Goal: Transaction & Acquisition: Obtain resource

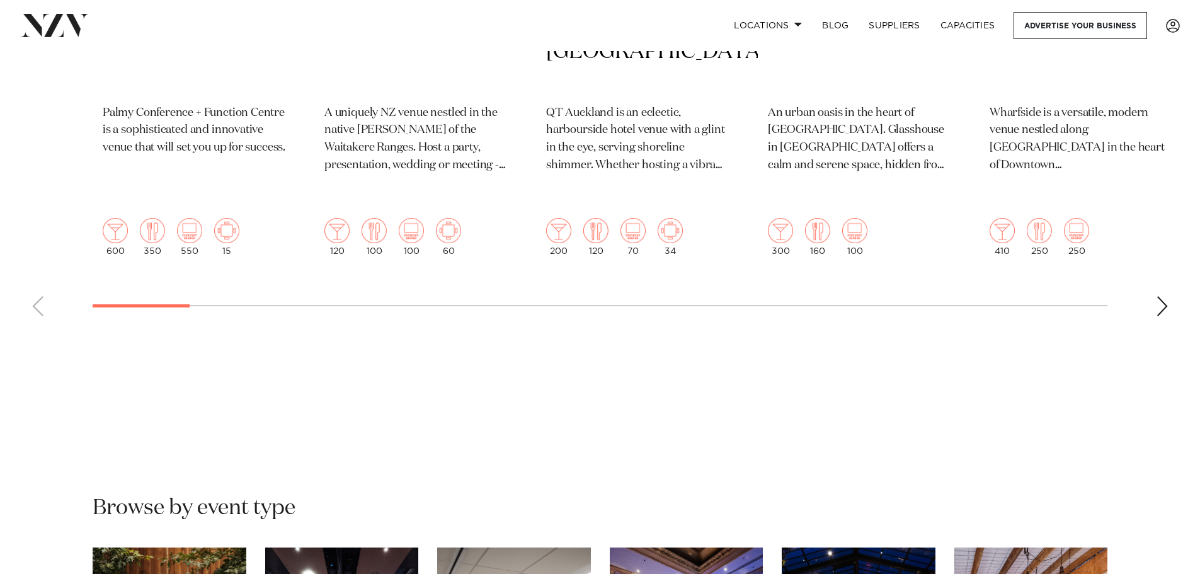
scroll to position [504, 0]
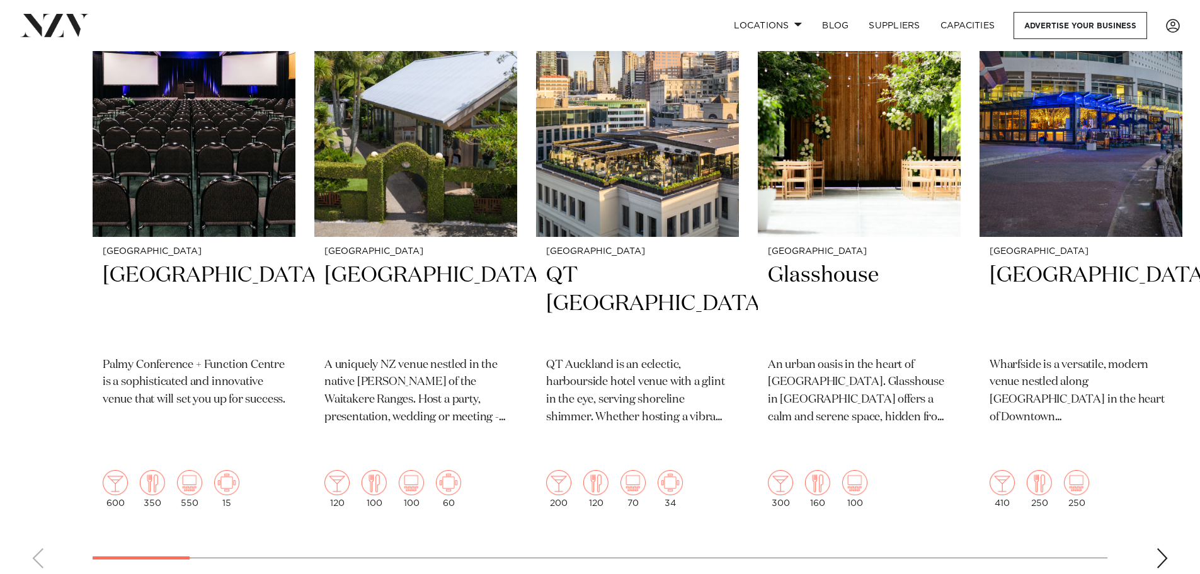
click at [1157, 548] on div "Next slide" at bounding box center [1162, 558] width 13 height 20
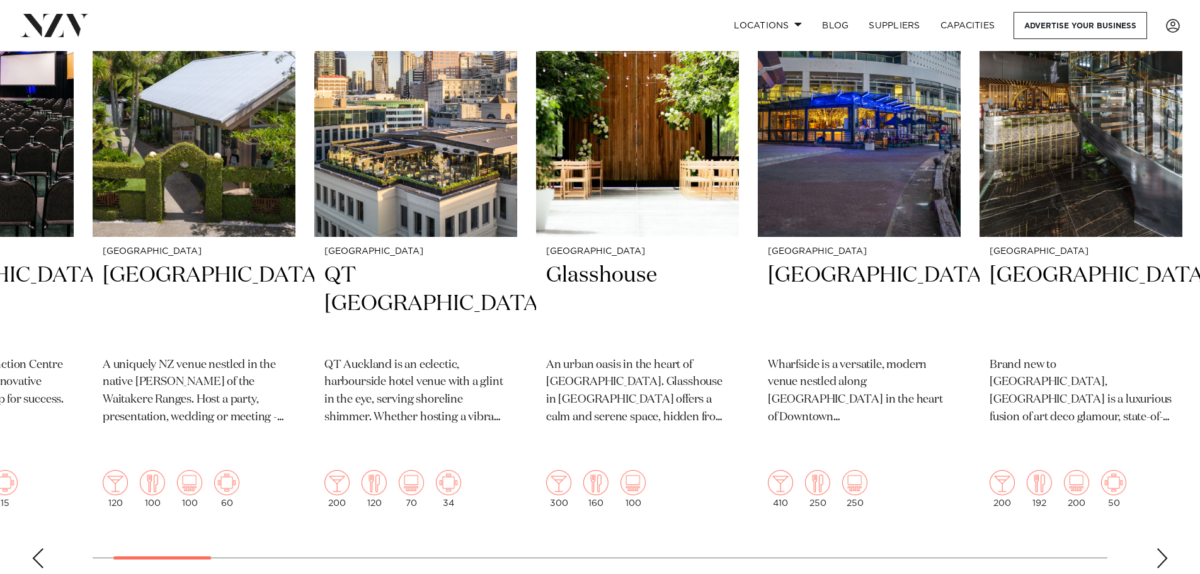
click at [1163, 548] on div "Next slide" at bounding box center [1162, 558] width 13 height 20
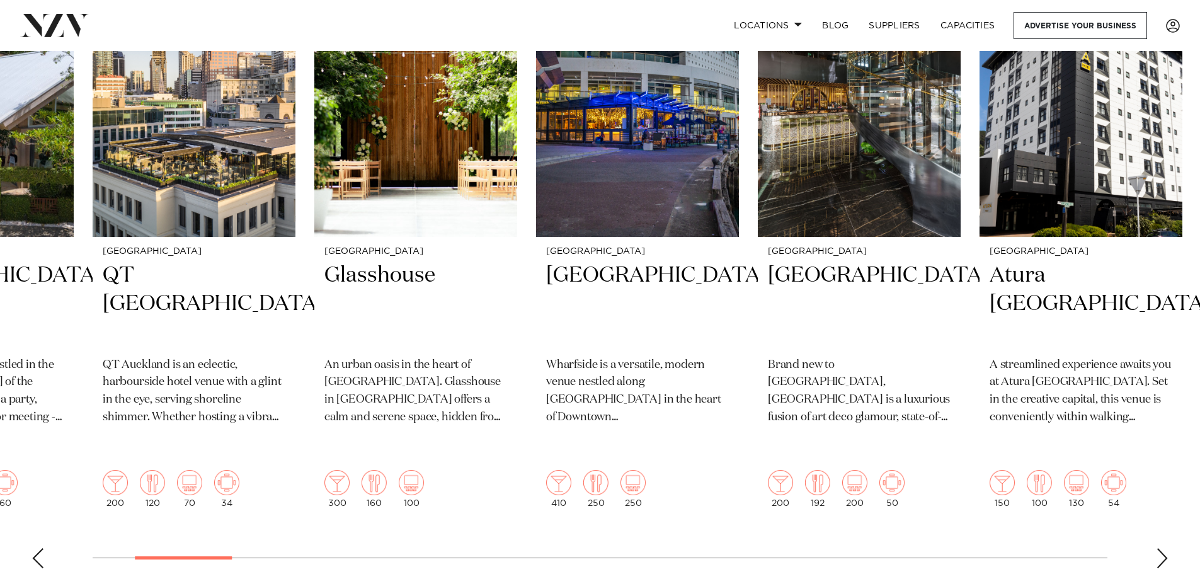
click at [1163, 548] on div "Next slide" at bounding box center [1162, 558] width 13 height 20
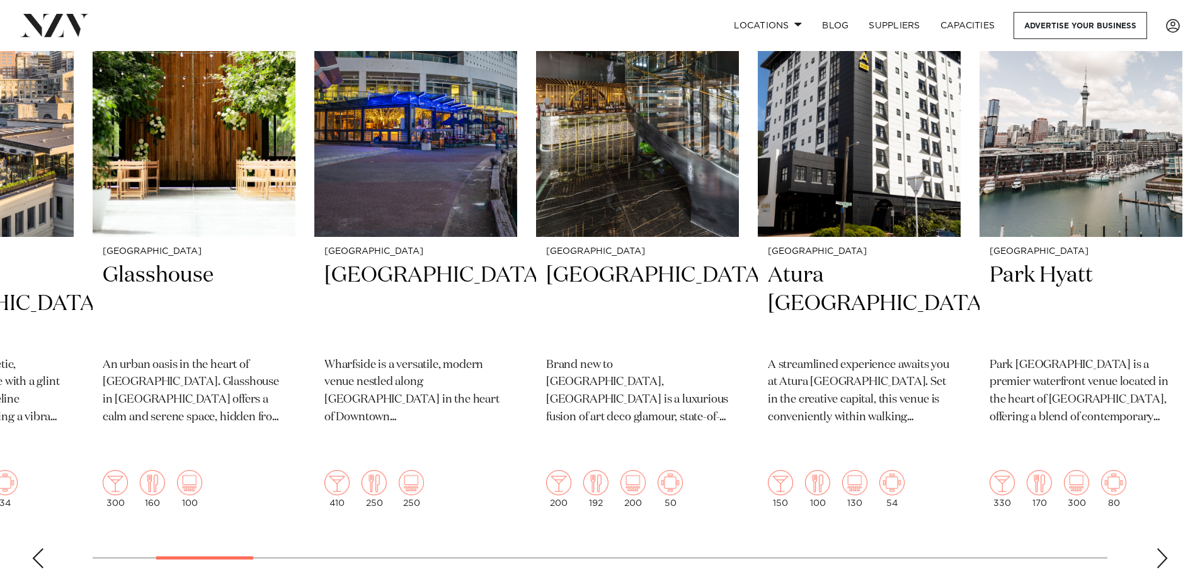
click at [1163, 548] on div "Next slide" at bounding box center [1162, 558] width 13 height 20
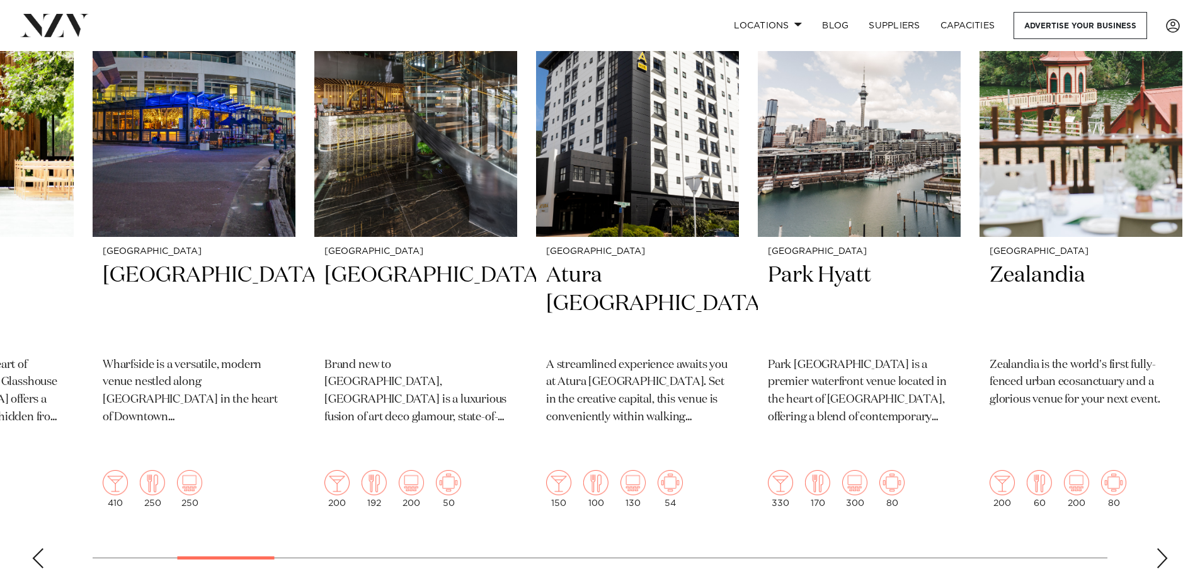
click at [1163, 548] on div "Next slide" at bounding box center [1162, 558] width 13 height 20
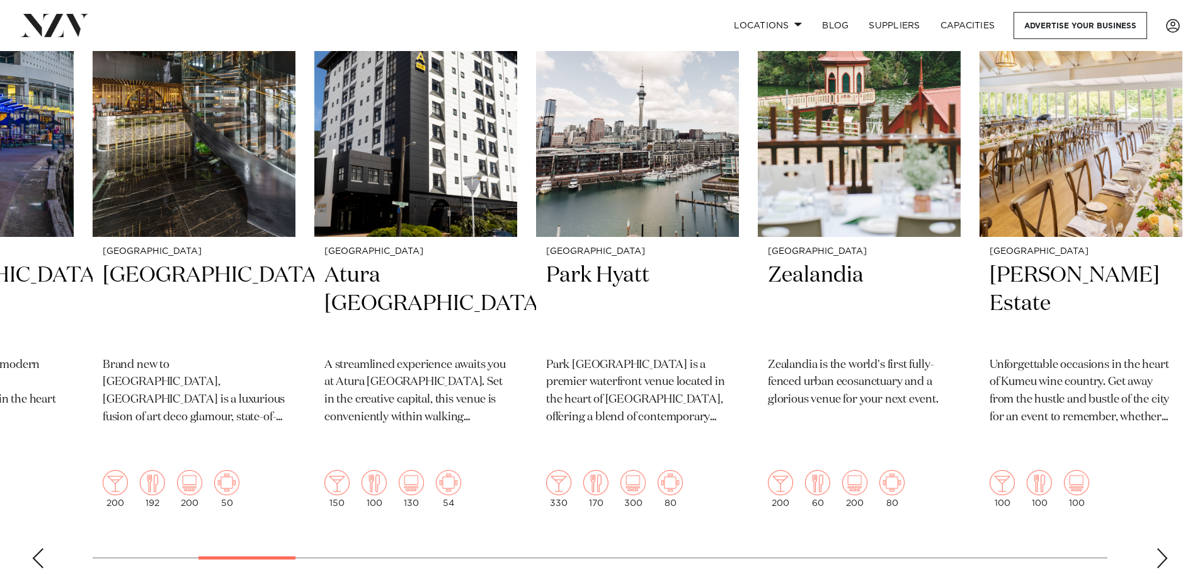
click at [1163, 548] on div "Next slide" at bounding box center [1162, 558] width 13 height 20
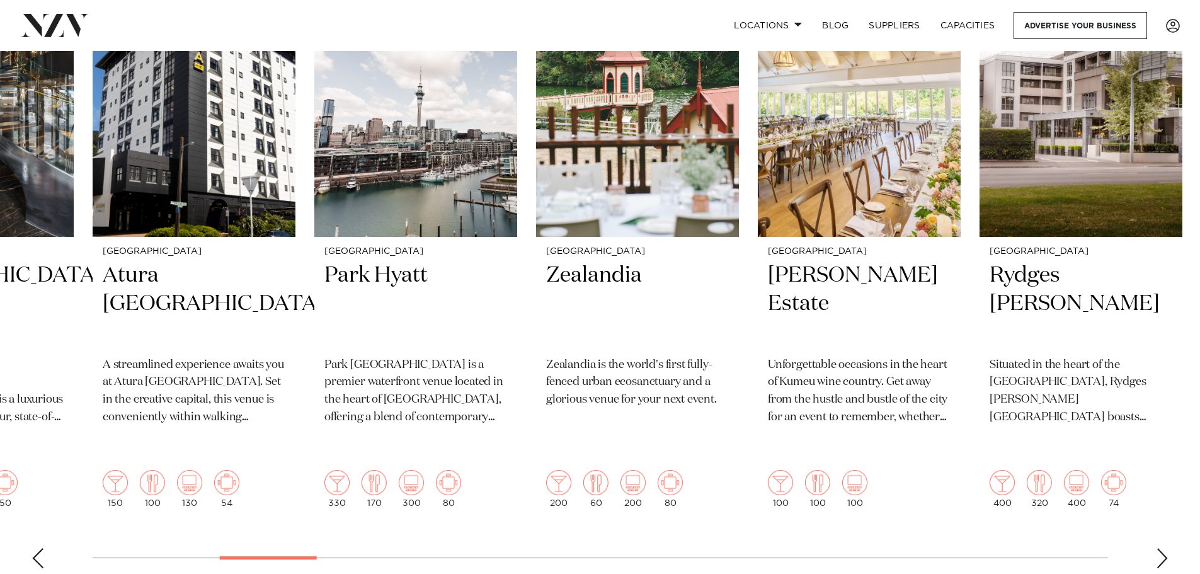
click at [1163, 548] on div "Next slide" at bounding box center [1162, 558] width 13 height 20
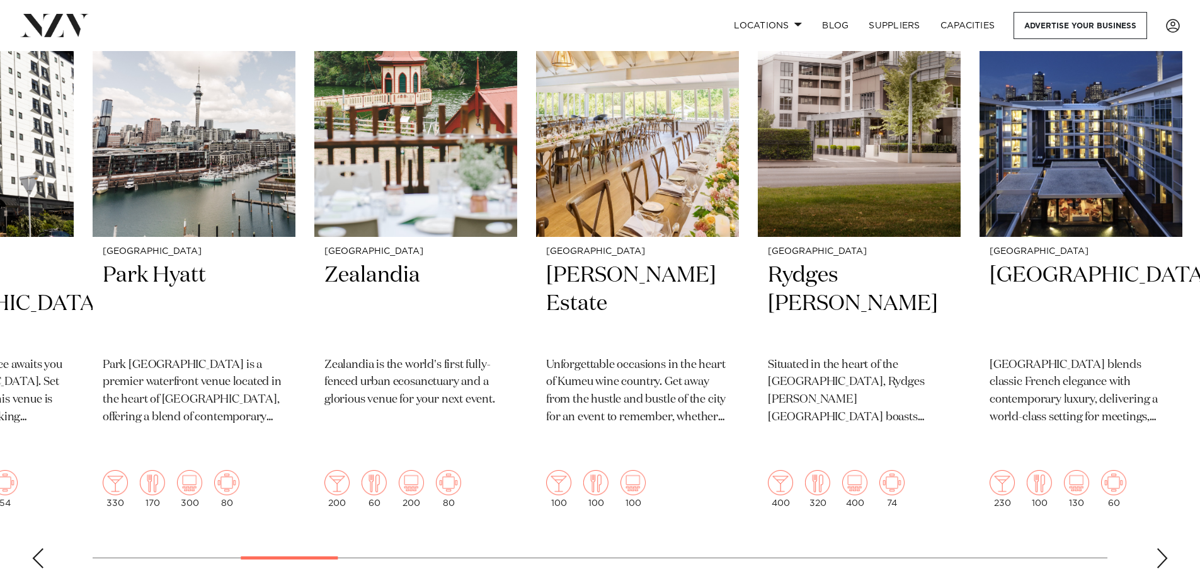
click at [1162, 548] on div "Next slide" at bounding box center [1162, 558] width 13 height 20
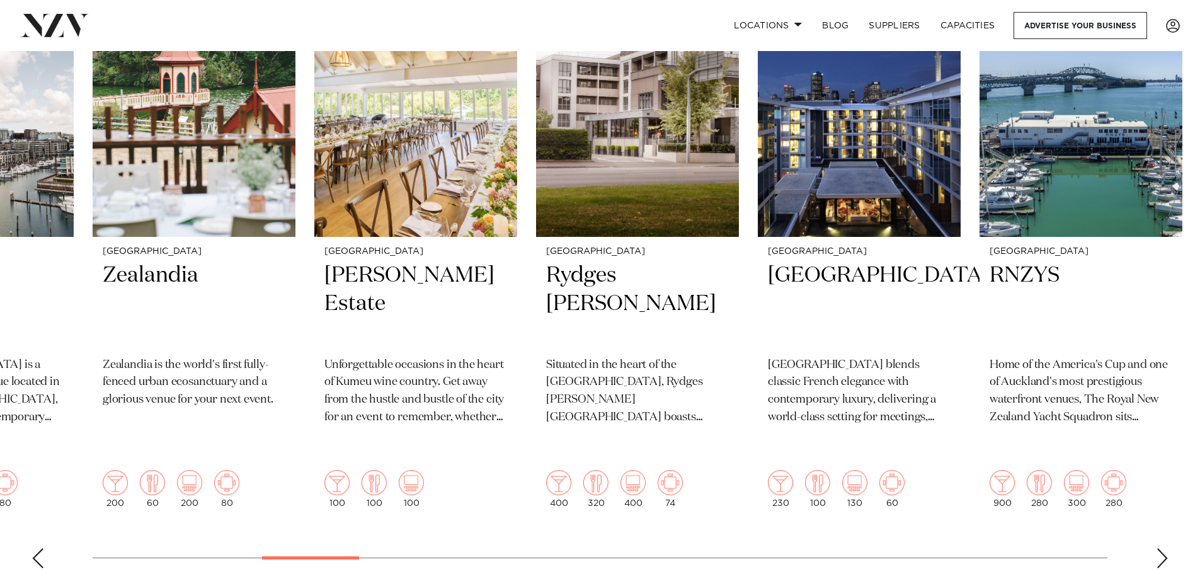
click at [1162, 548] on div "Next slide" at bounding box center [1162, 558] width 13 height 20
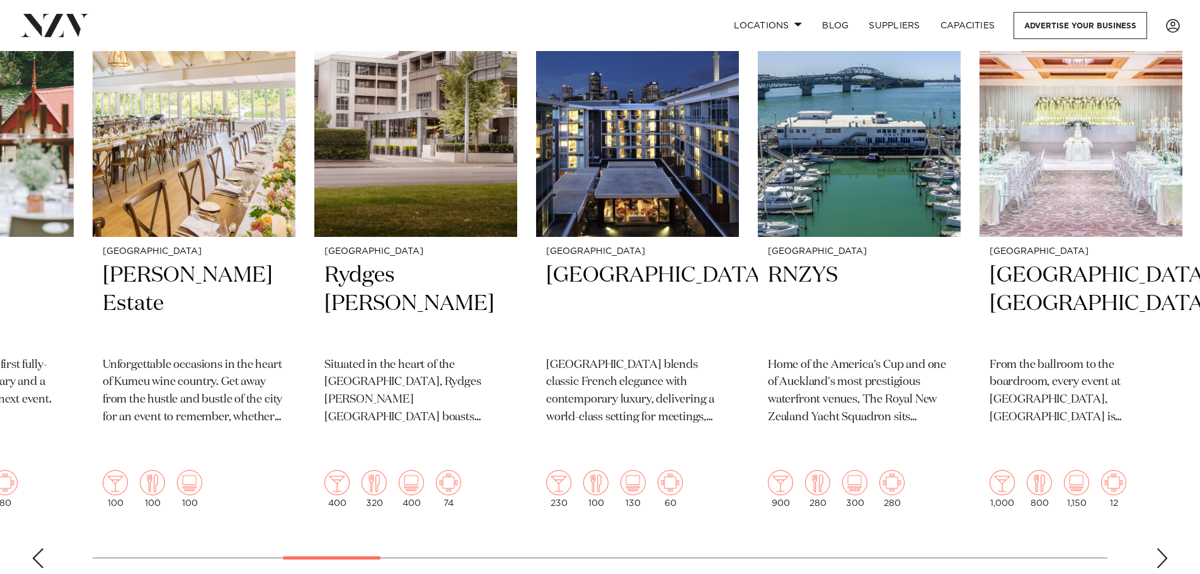
click at [1162, 548] on div "Next slide" at bounding box center [1162, 558] width 13 height 20
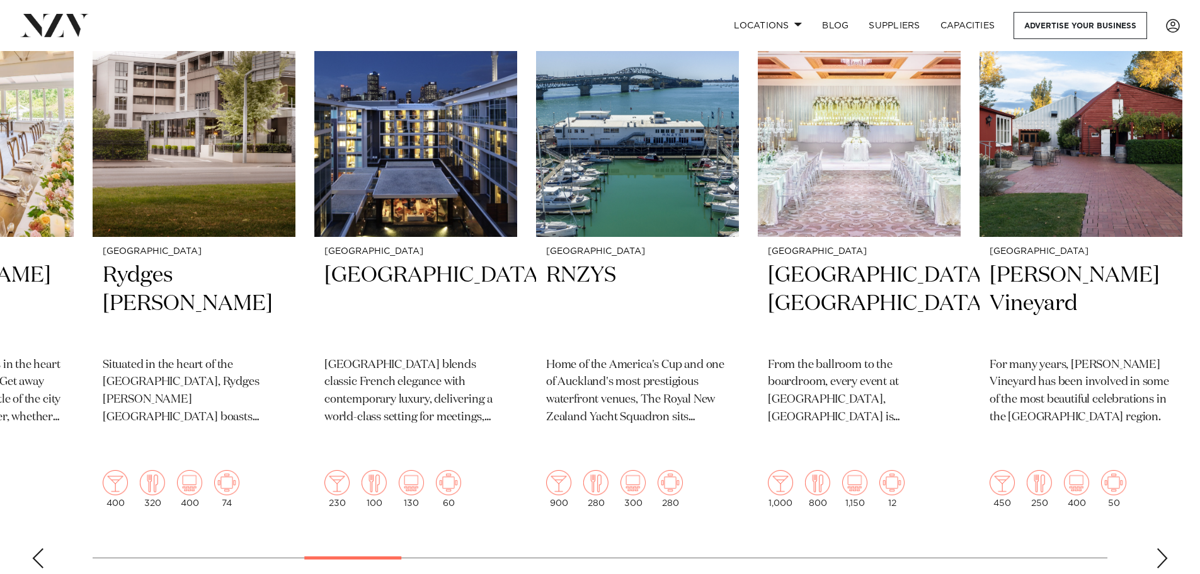
click at [1162, 548] on div "Next slide" at bounding box center [1162, 558] width 13 height 20
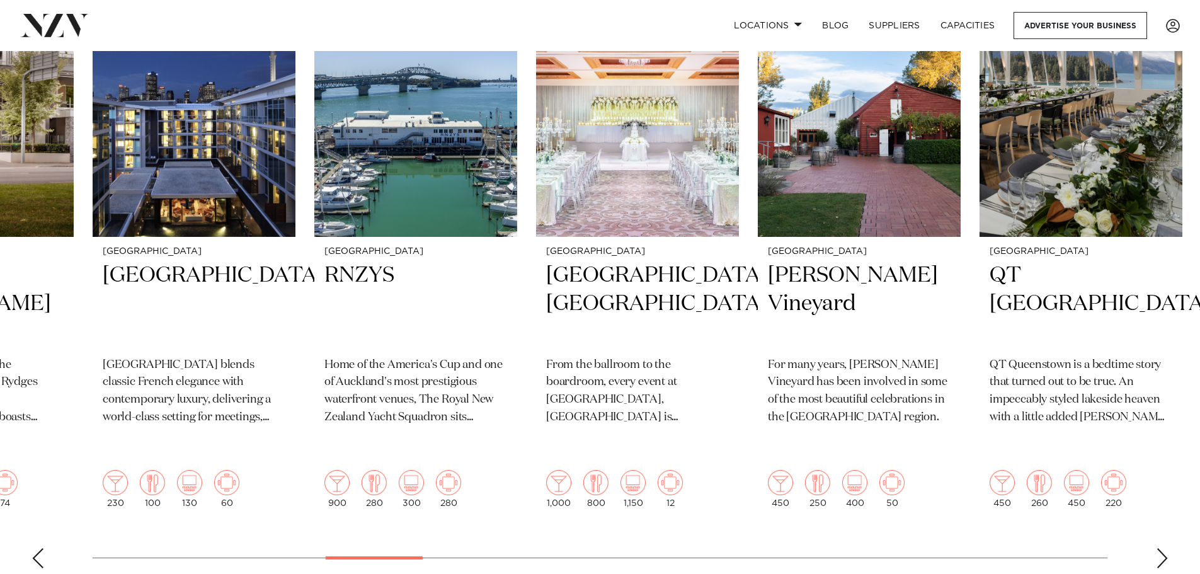
click at [1162, 548] on div "Next slide" at bounding box center [1162, 558] width 13 height 20
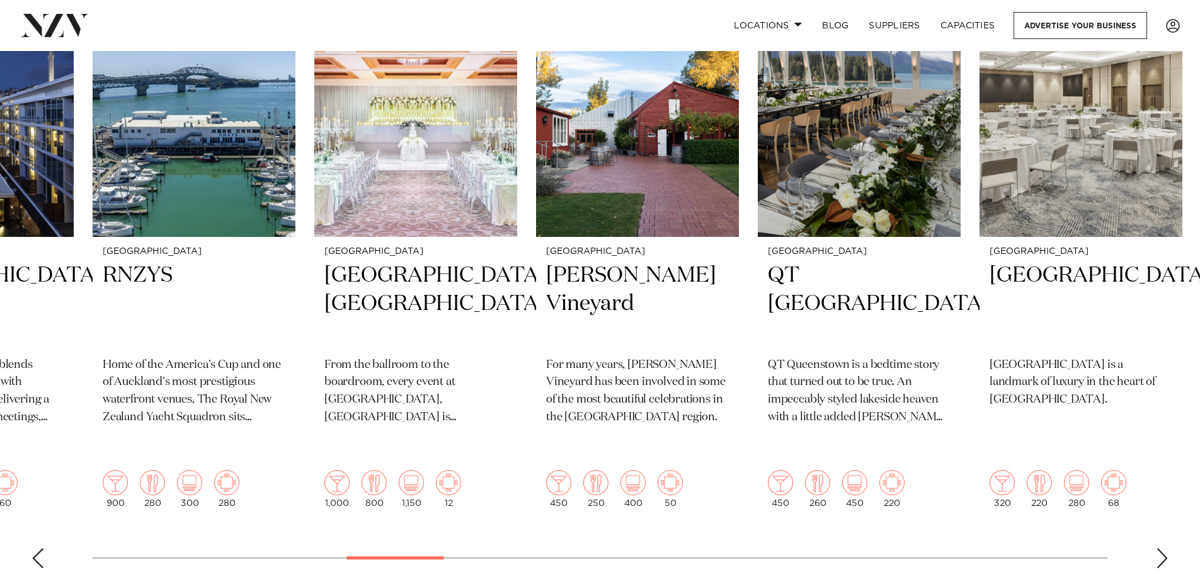
click at [1162, 548] on div "Next slide" at bounding box center [1162, 558] width 13 height 20
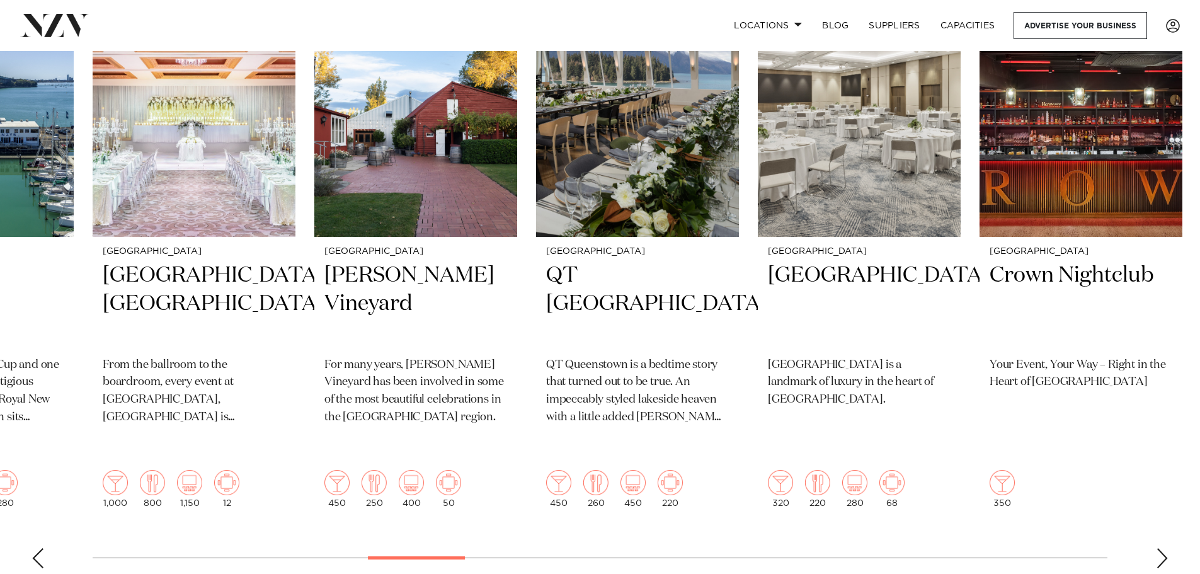
click at [1162, 548] on div "Next slide" at bounding box center [1162, 558] width 13 height 20
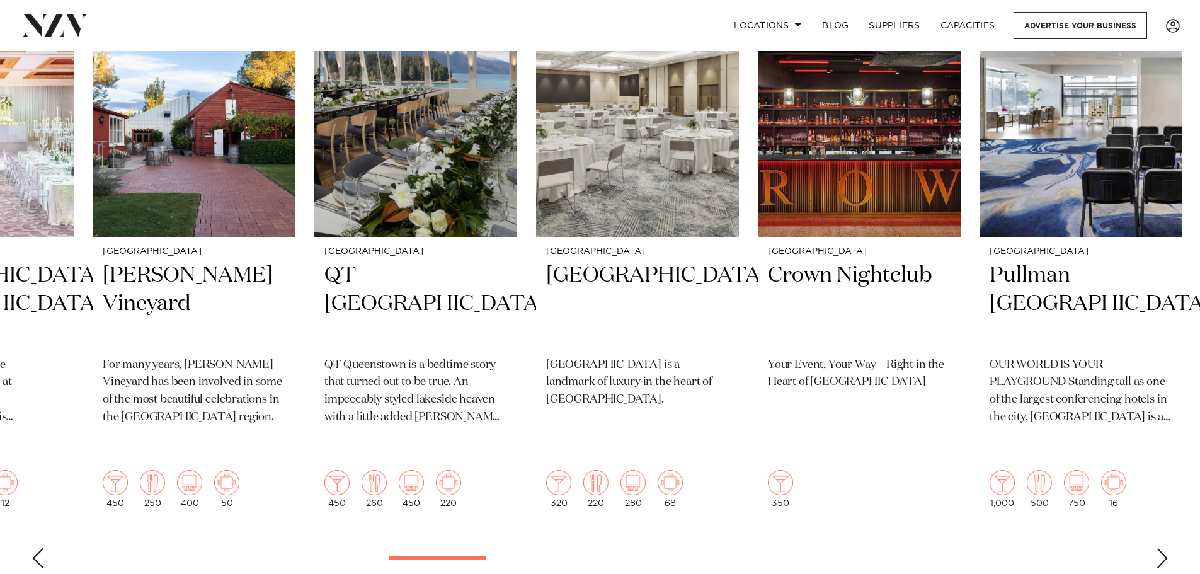
click at [1162, 548] on div "Next slide" at bounding box center [1162, 558] width 13 height 20
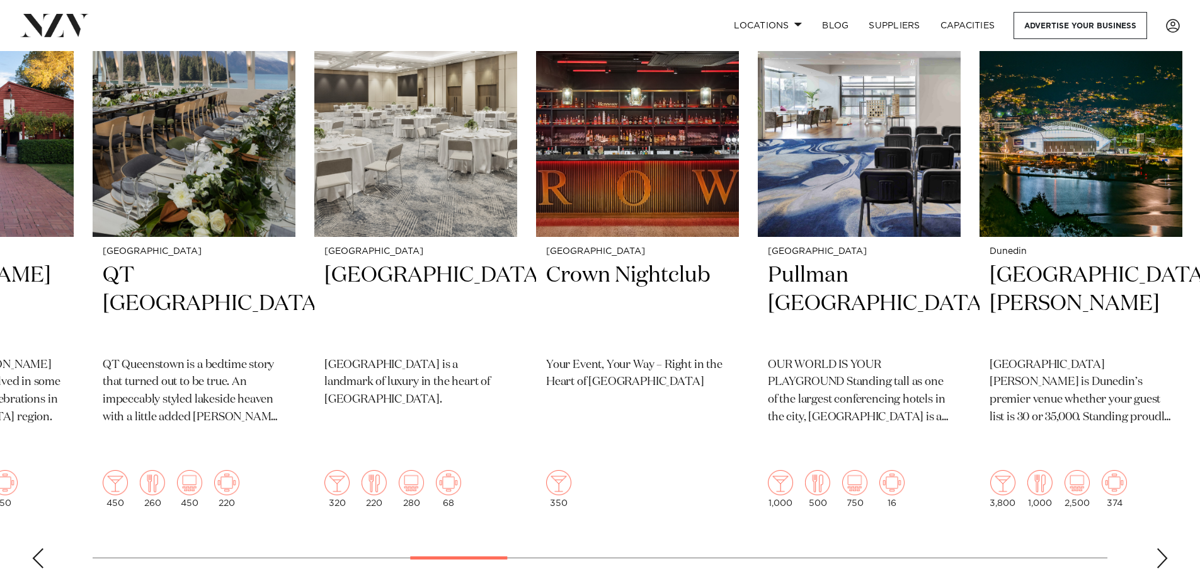
click at [1162, 548] on div "Next slide" at bounding box center [1162, 558] width 13 height 20
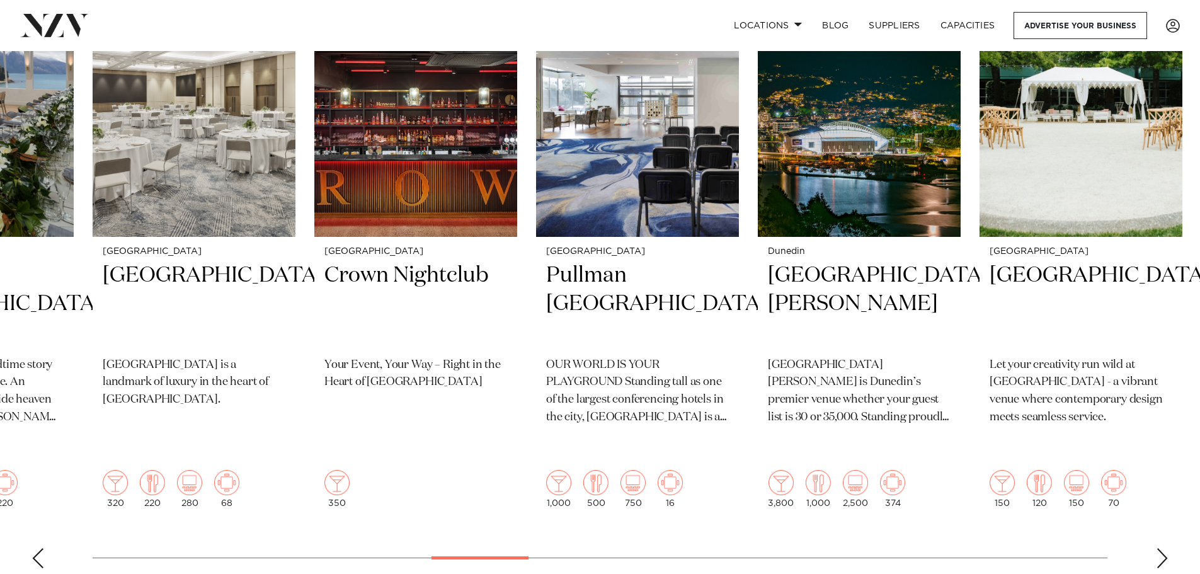
click at [1162, 548] on div "Next slide" at bounding box center [1162, 558] width 13 height 20
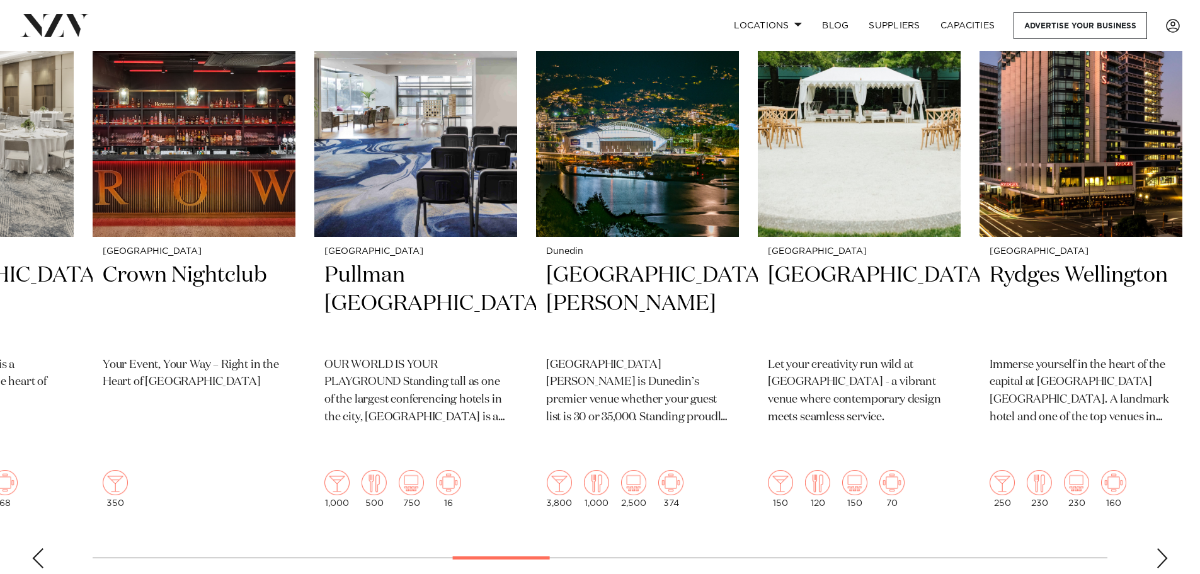
click at [1162, 548] on div "Next slide" at bounding box center [1162, 558] width 13 height 20
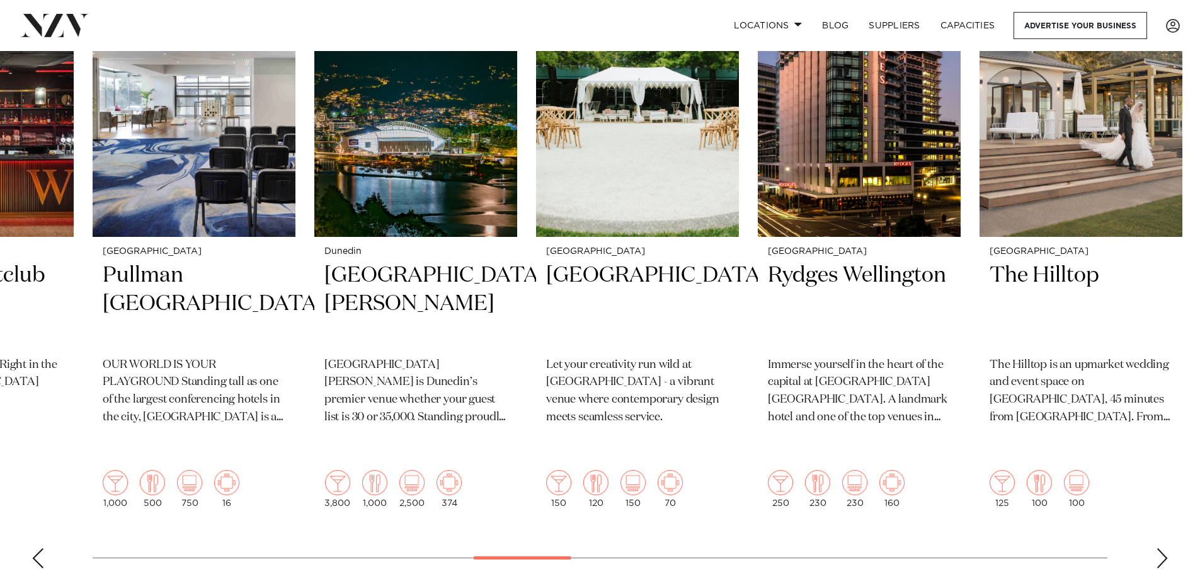
click at [1162, 548] on div "Next slide" at bounding box center [1162, 558] width 13 height 20
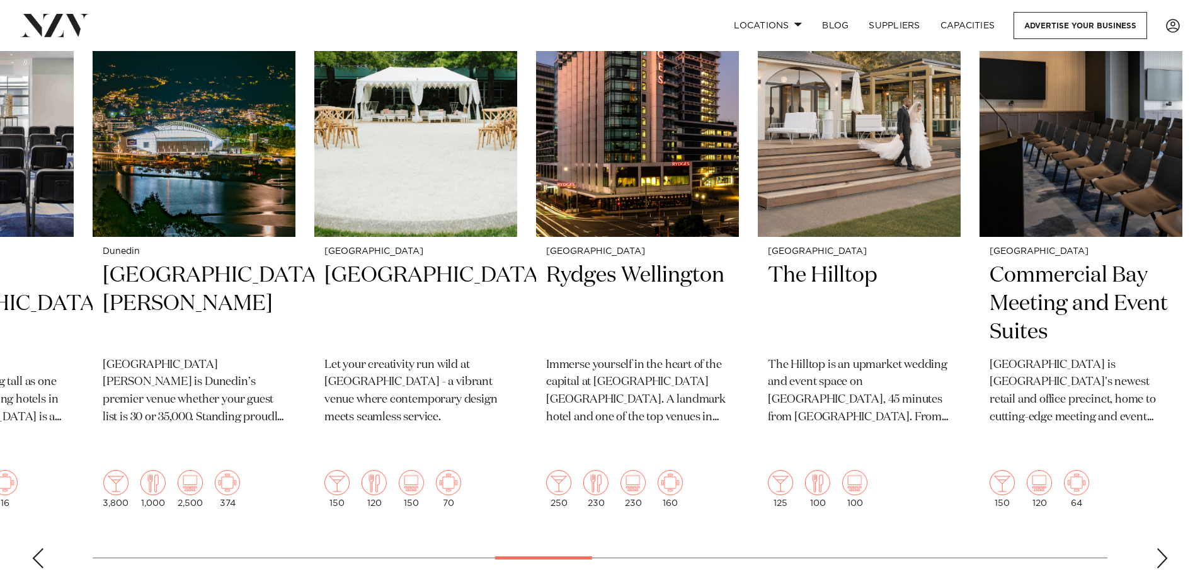
click at [1162, 548] on div "Next slide" at bounding box center [1162, 558] width 13 height 20
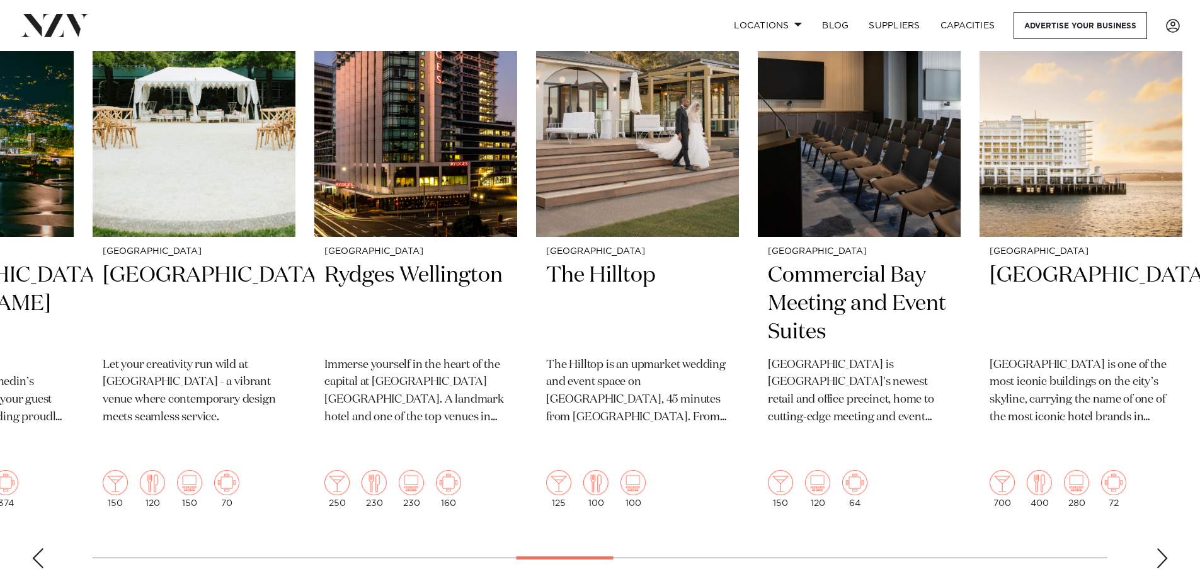
click at [1162, 548] on div "Next slide" at bounding box center [1162, 558] width 13 height 20
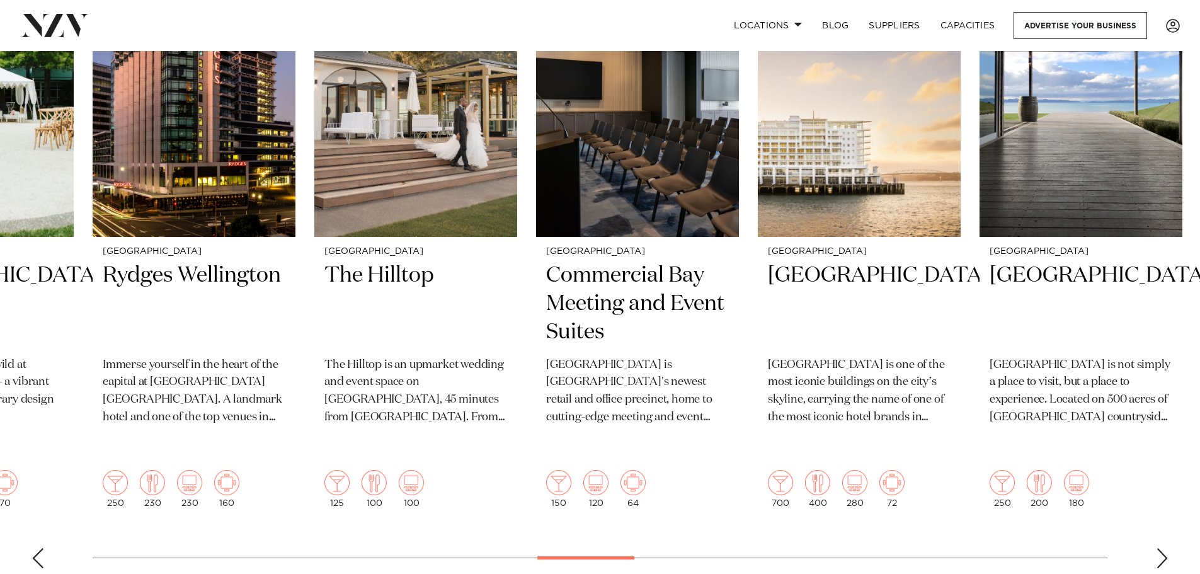
click at [1162, 548] on div "Next slide" at bounding box center [1162, 558] width 13 height 20
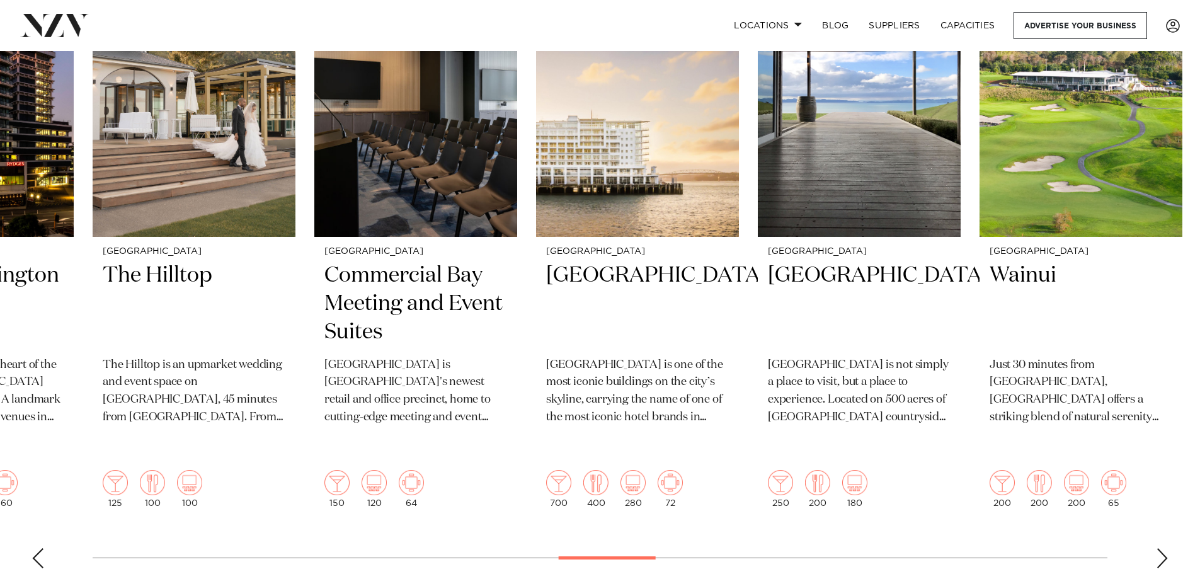
click at [1162, 548] on div "Next slide" at bounding box center [1162, 558] width 13 height 20
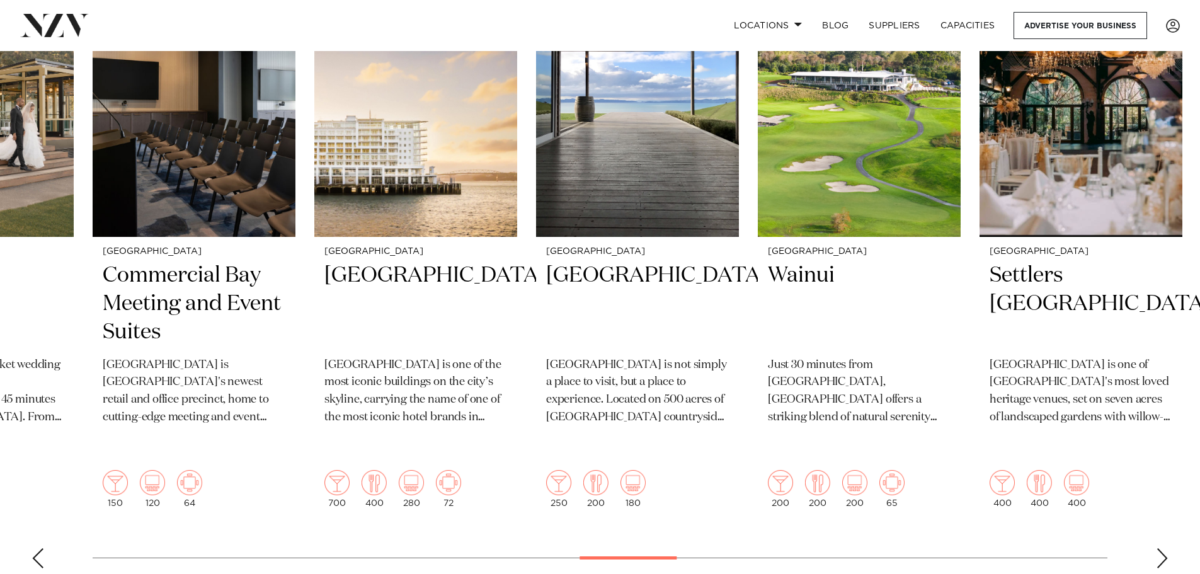
click at [1162, 548] on div "Next slide" at bounding box center [1162, 558] width 13 height 20
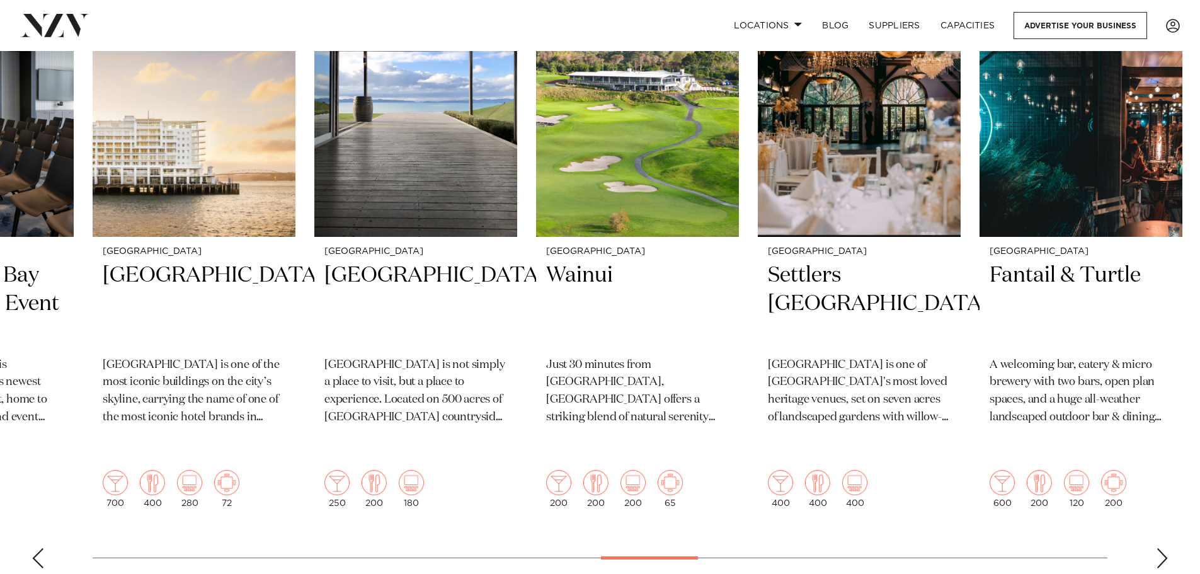
click at [1162, 548] on div "Next slide" at bounding box center [1162, 558] width 13 height 20
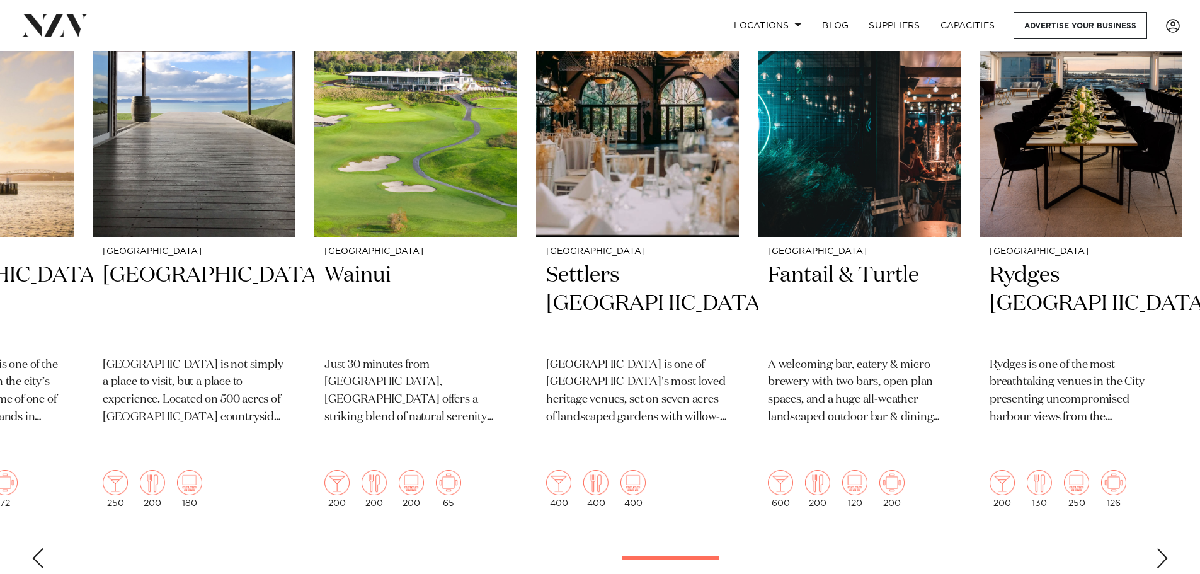
click at [1162, 548] on div "Next slide" at bounding box center [1162, 558] width 13 height 20
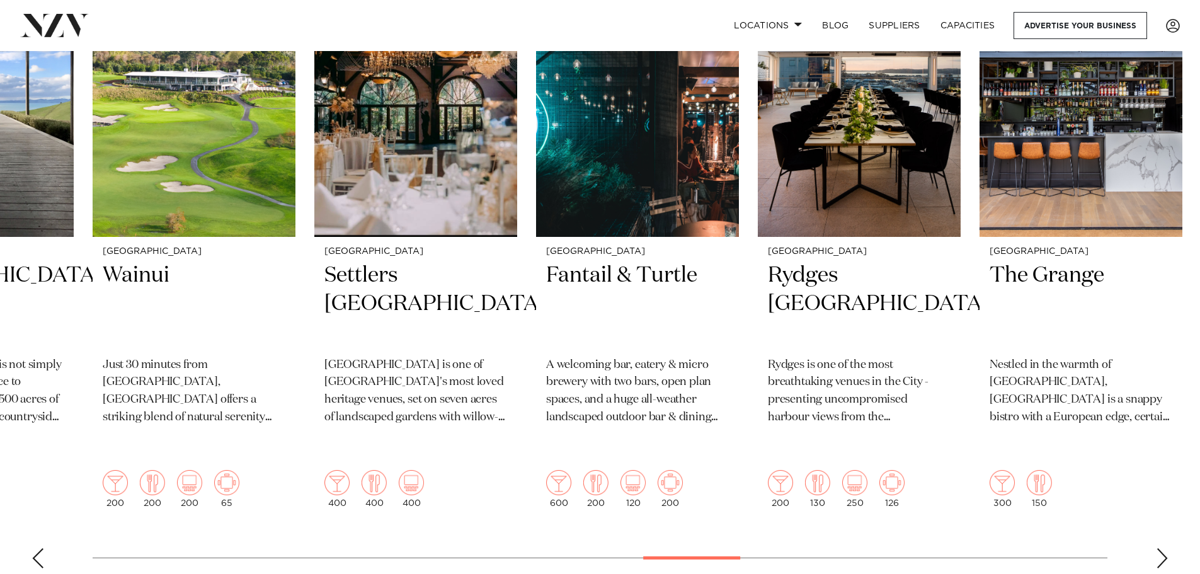
click at [1162, 548] on div "Next slide" at bounding box center [1162, 558] width 13 height 20
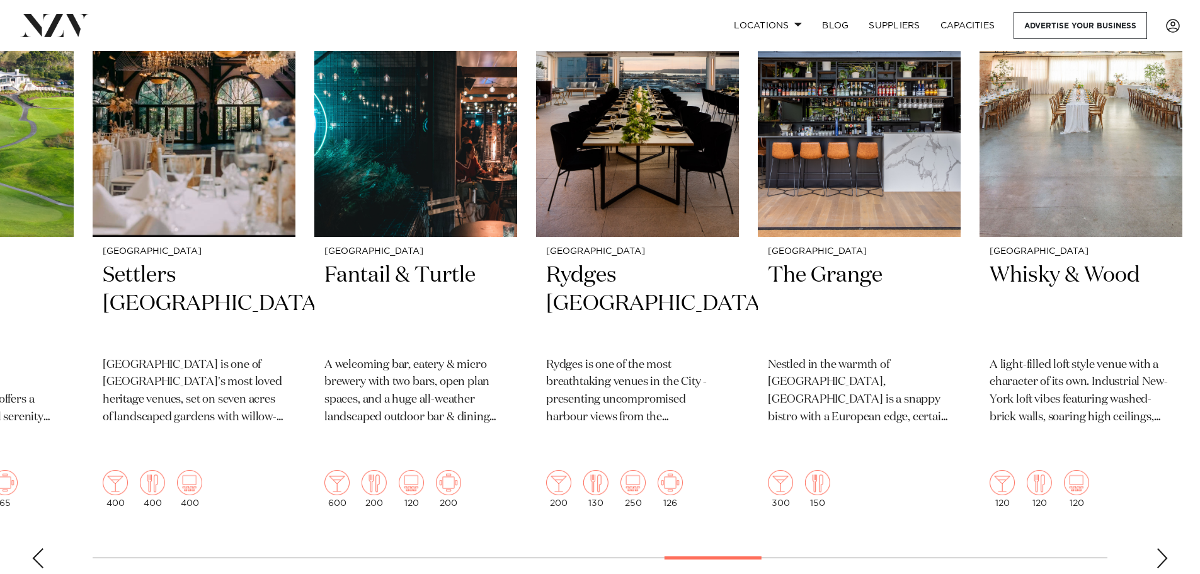
click at [1162, 548] on div "Next slide" at bounding box center [1162, 558] width 13 height 20
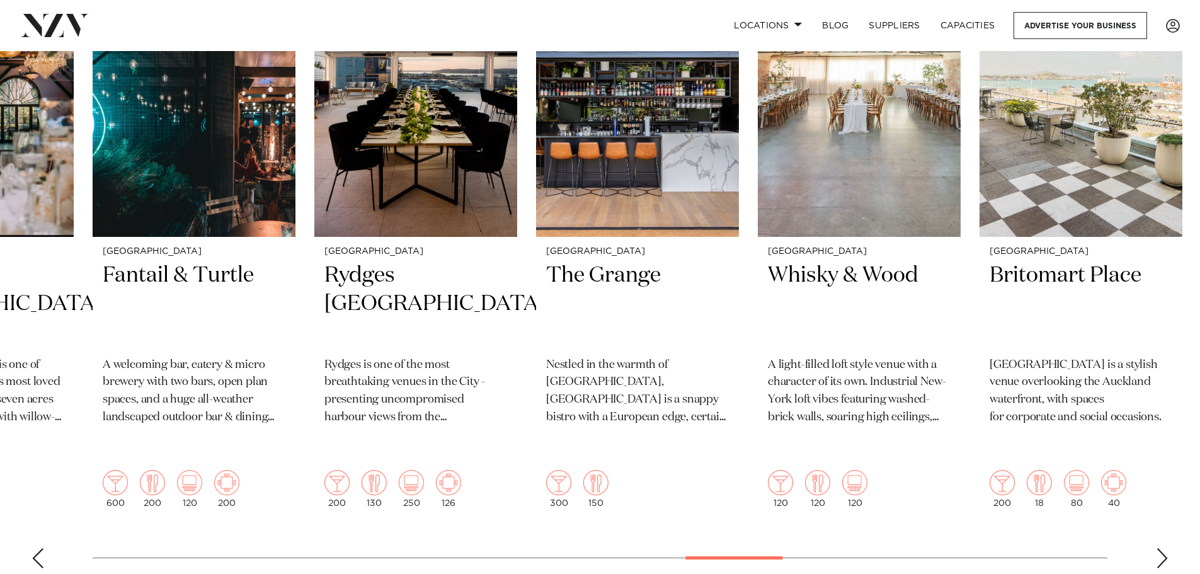
click at [1162, 548] on div "Next slide" at bounding box center [1162, 558] width 13 height 20
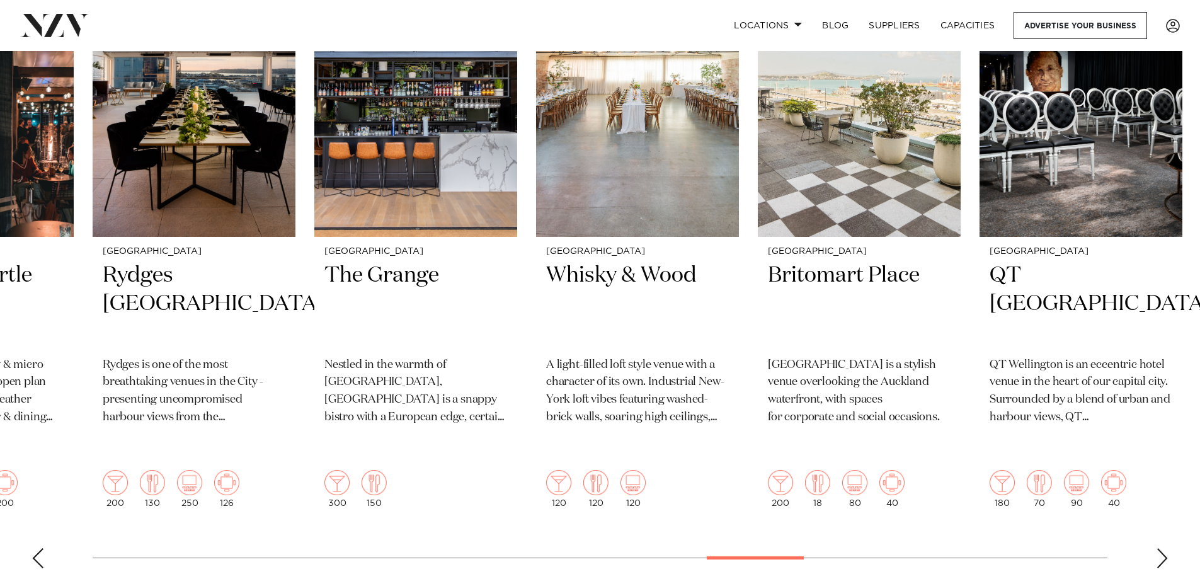
click at [1162, 548] on div "Next slide" at bounding box center [1162, 558] width 13 height 20
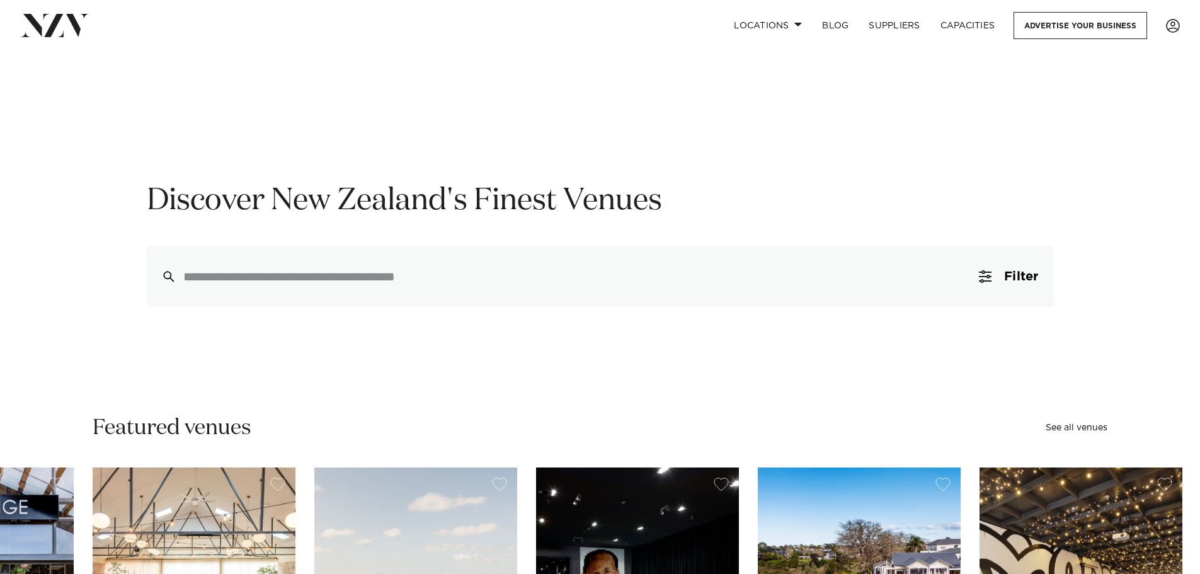
scroll to position [0, 0]
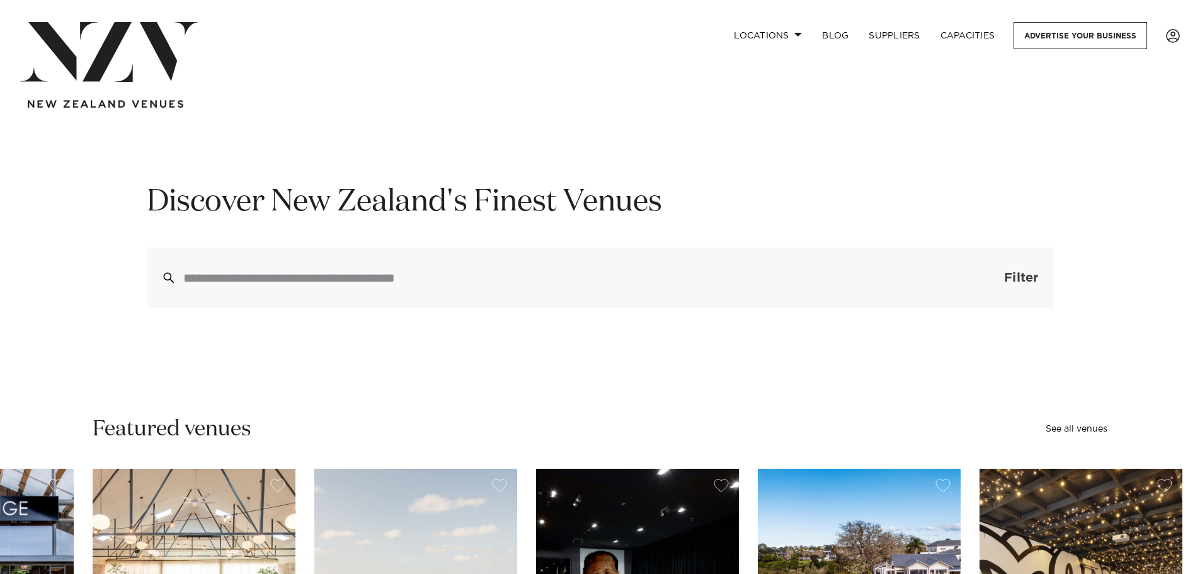
click at [1046, 271] on button "Filter 0" at bounding box center [1008, 278] width 89 height 60
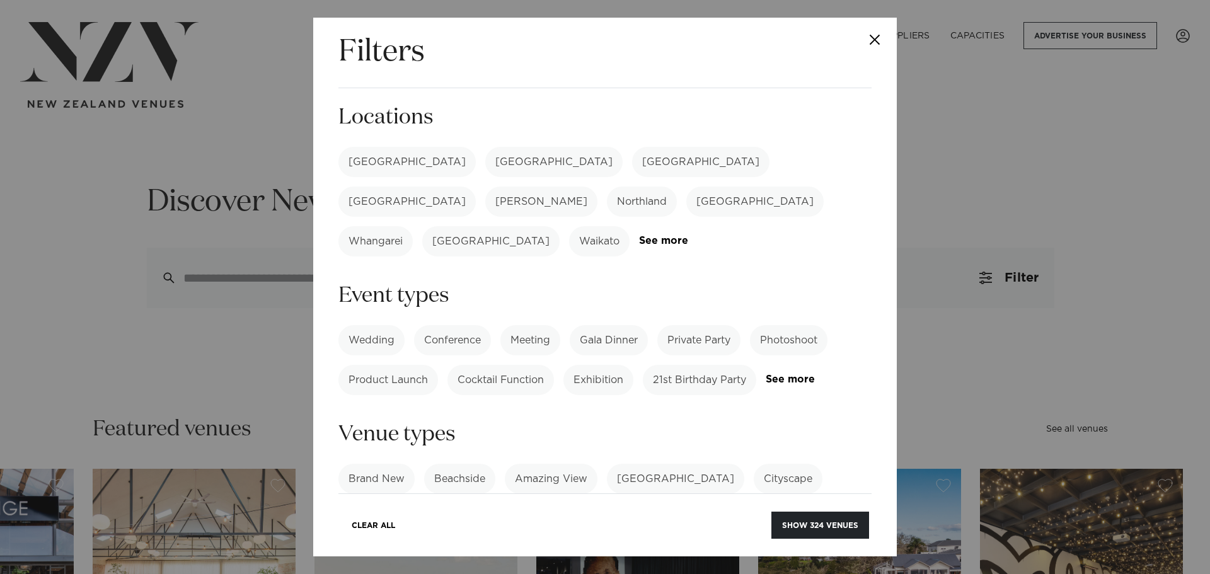
click at [350, 325] on label "Wedding" at bounding box center [371, 340] width 66 height 30
click at [809, 526] on button "Show 250 venues" at bounding box center [819, 525] width 99 height 27
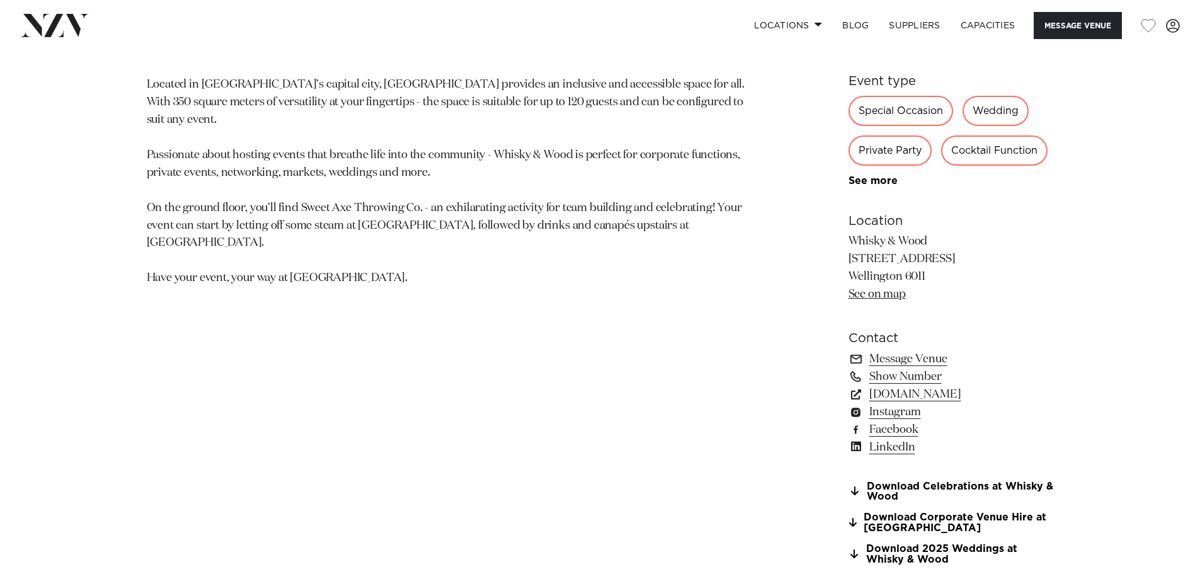
scroll to position [819, 0]
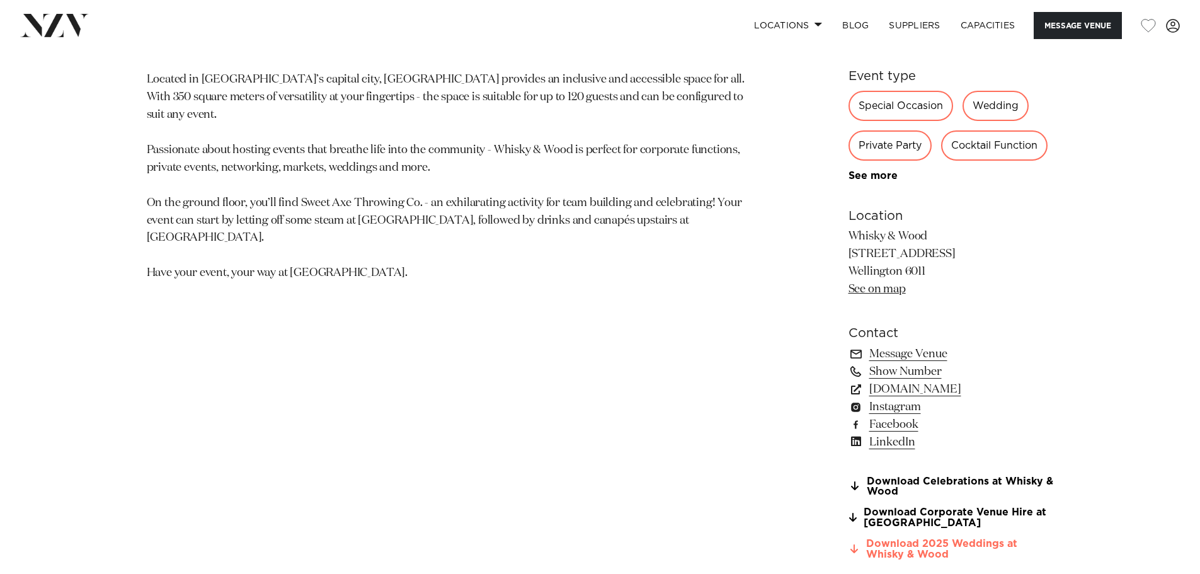
click at [919, 551] on link "Download 2025 Weddings at Whisky & Wood" at bounding box center [951, 549] width 205 height 21
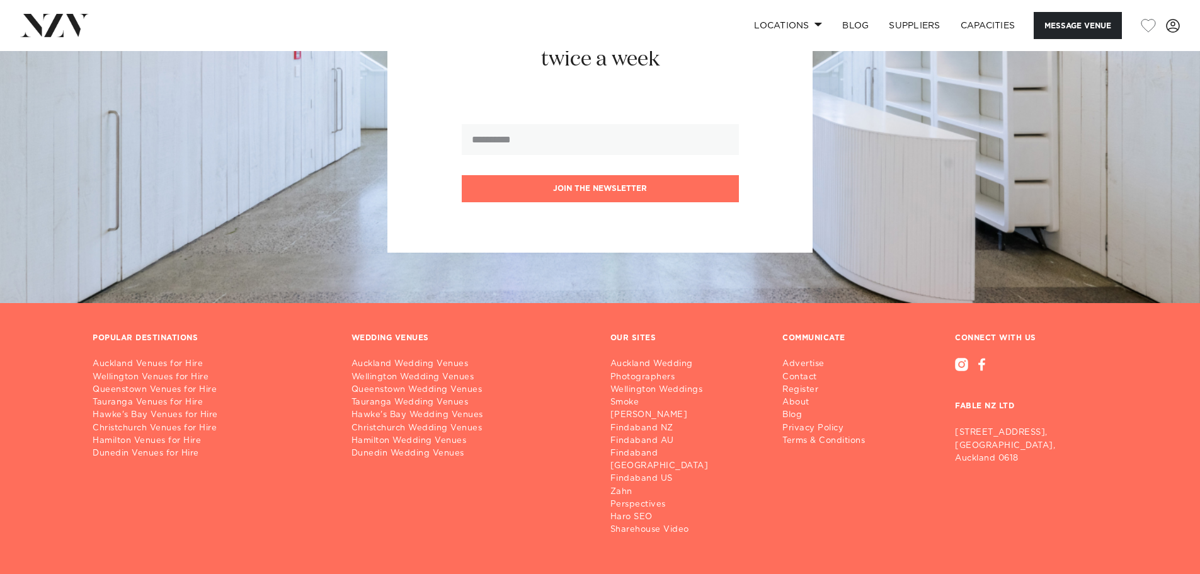
scroll to position [3339, 0]
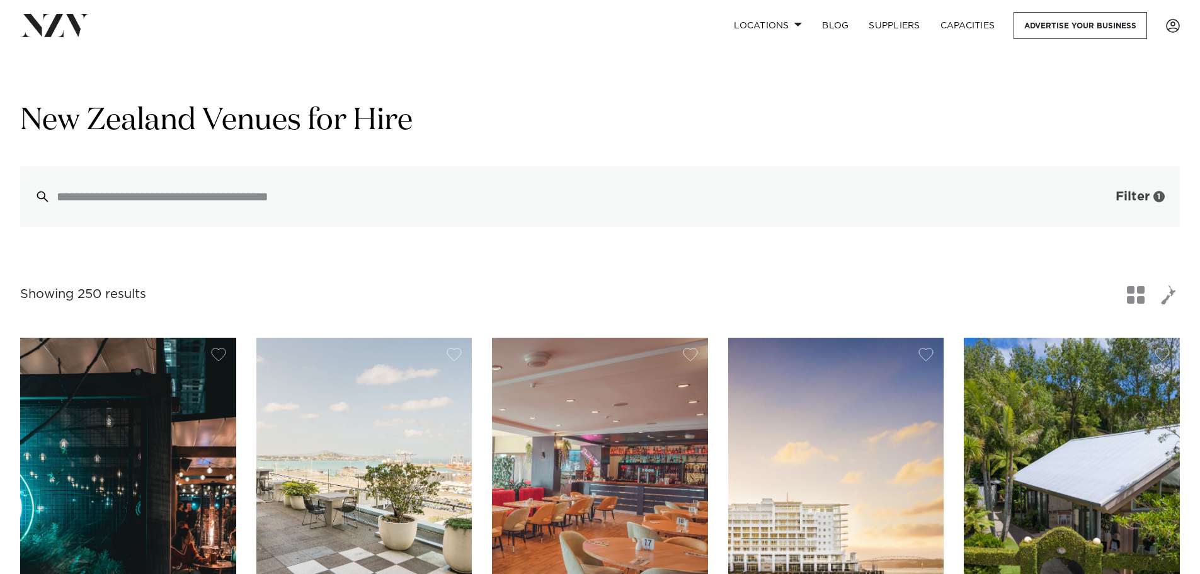
click at [1154, 205] on button "Filter 1" at bounding box center [1128, 196] width 105 height 60
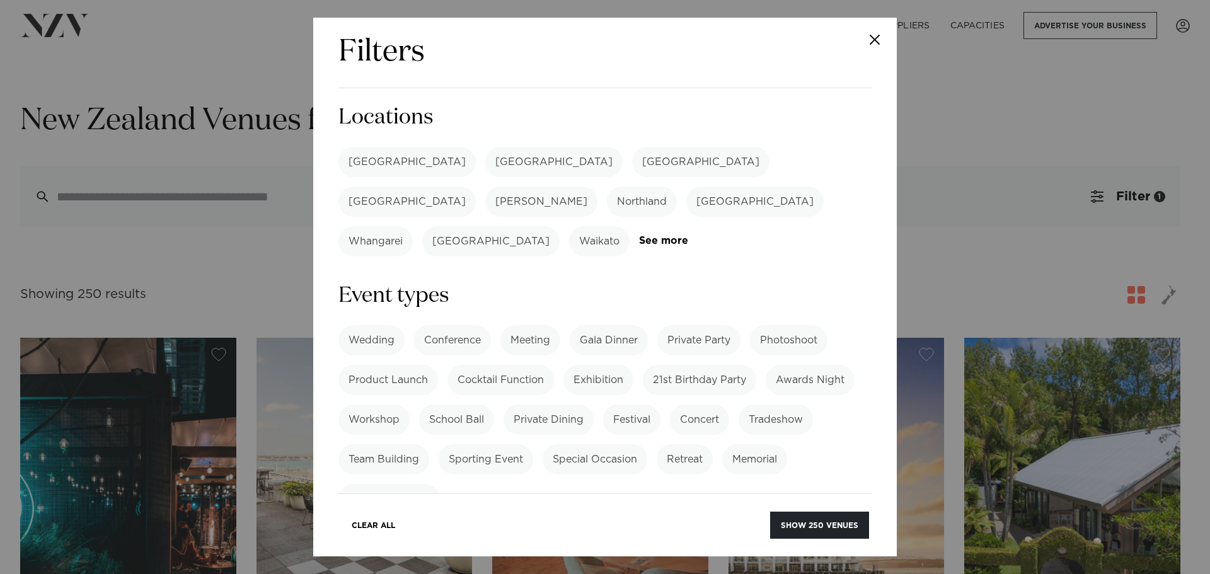
click at [720, 208] on div "Auckland Wellington Christchurch Queenstown Hamilton Northland Bay of Islands W…" at bounding box center [604, 202] width 533 height 110
click at [716, 236] on link "See more" at bounding box center [688, 241] width 98 height 11
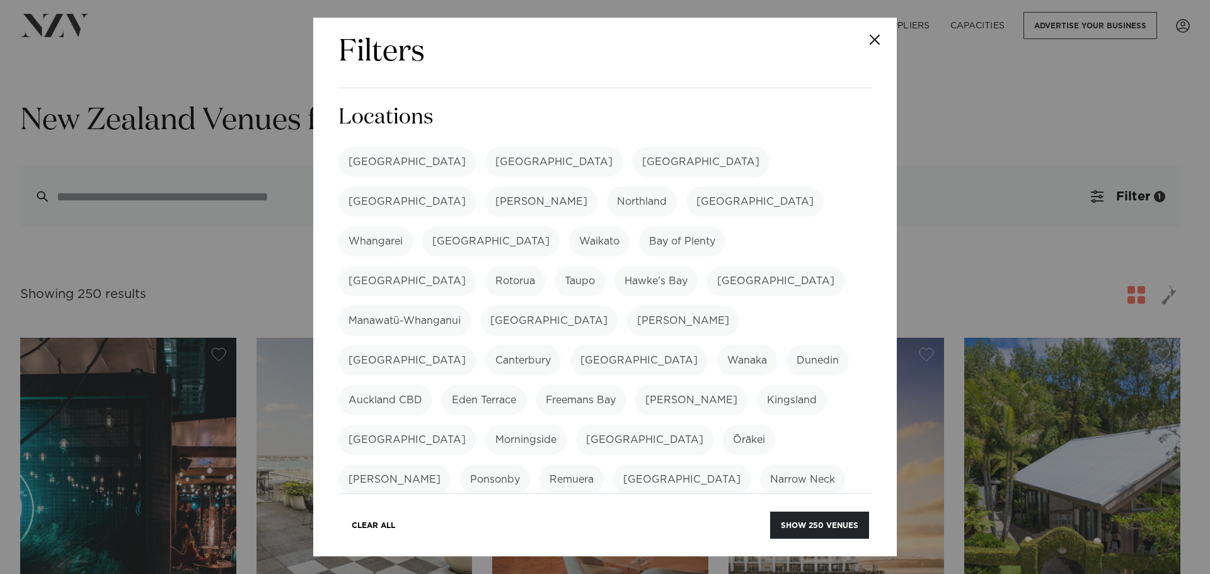
click at [471, 306] on label "Manawatū-Whanganui" at bounding box center [404, 321] width 132 height 30
click at [480, 306] on label "[GEOGRAPHIC_DATA]" at bounding box center [548, 321] width 137 height 30
click at [485, 166] on label "[GEOGRAPHIC_DATA]" at bounding box center [553, 162] width 137 height 30
click at [815, 529] on button "Show 28 venues" at bounding box center [822, 525] width 93 height 27
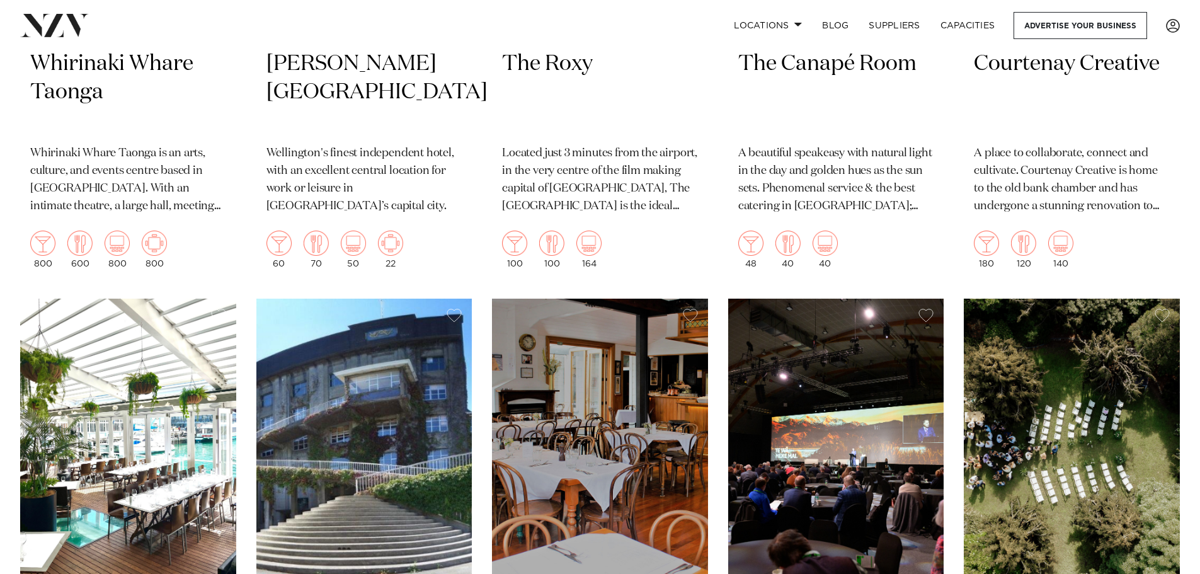
scroll to position [2457, 0]
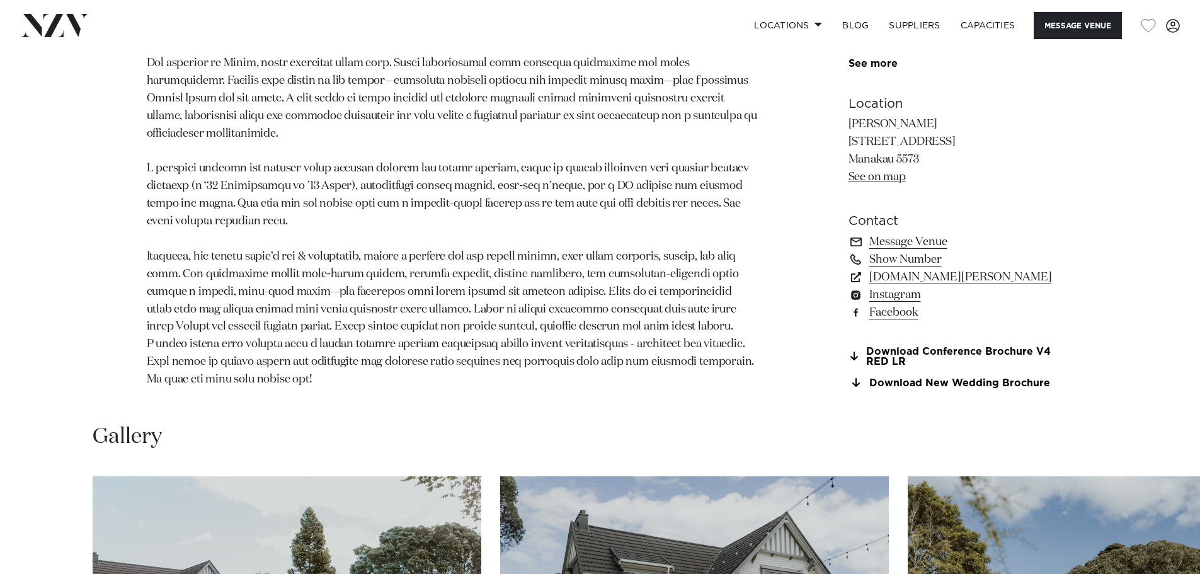
scroll to position [1071, 0]
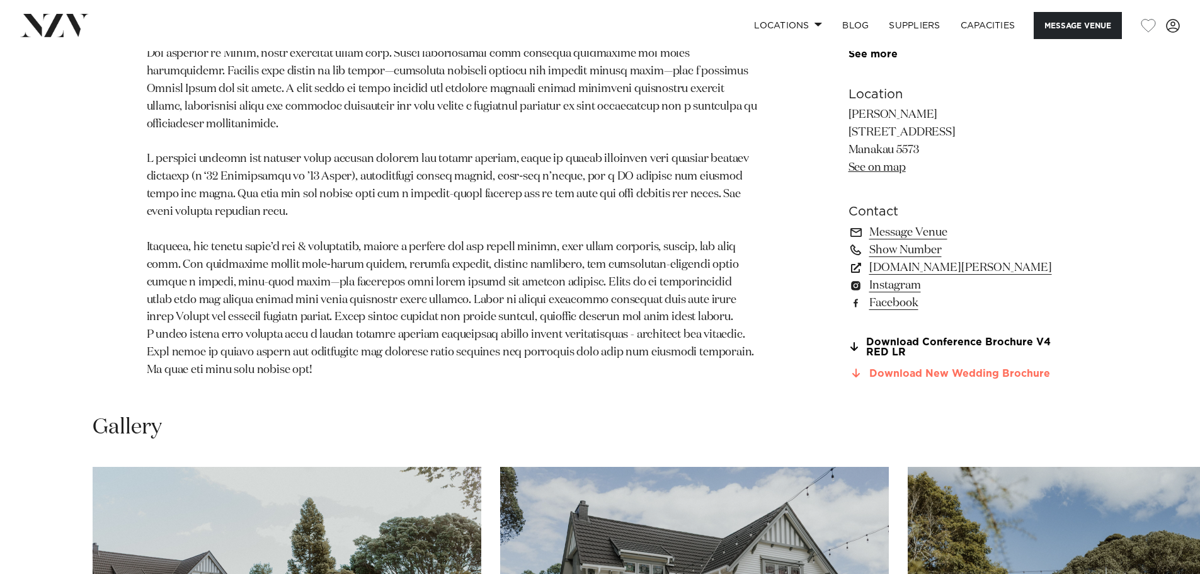
click at [917, 368] on link "Download New Wedding Brochure" at bounding box center [951, 373] width 205 height 11
